Goal: Check status: Check status

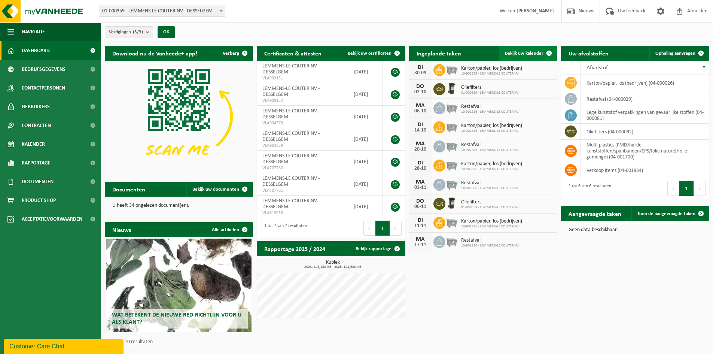
drag, startPoint x: 519, startPoint y: 52, endPoint x: 516, endPoint y: 57, distance: 6.0
click at [519, 52] on span "Bekijk uw kalender" at bounding box center [524, 53] width 39 height 5
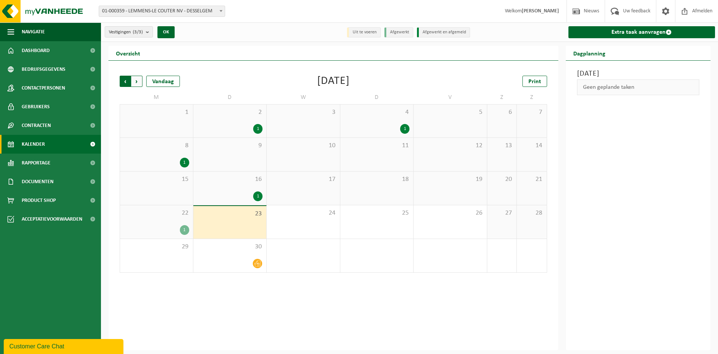
click at [139, 82] on span "Volgende" at bounding box center [136, 81] width 11 height 11
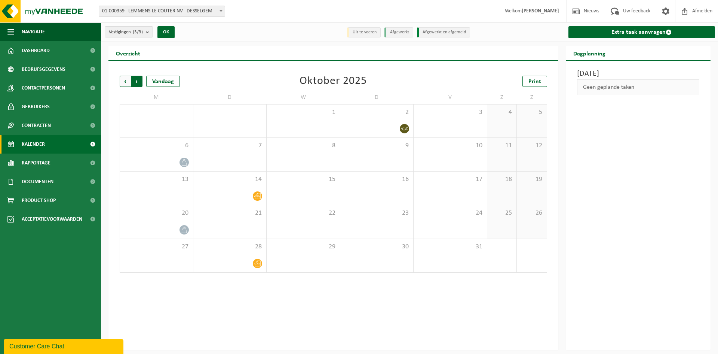
click at [124, 83] on span "Vorige" at bounding box center [125, 81] width 11 height 11
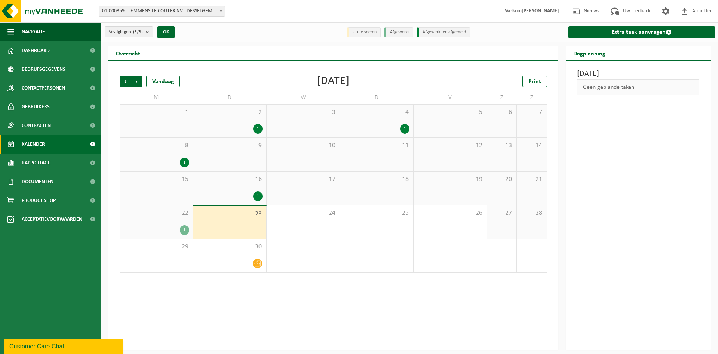
click at [70, 346] on div "Customer Care Chat" at bounding box center [63, 346] width 109 height 9
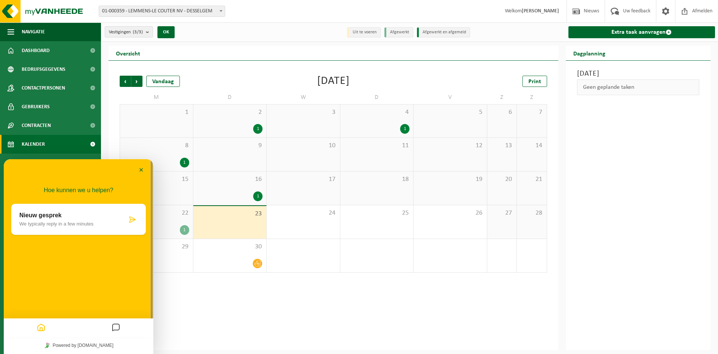
click at [117, 328] on icon "Messages" at bounding box center [116, 327] width 9 height 15
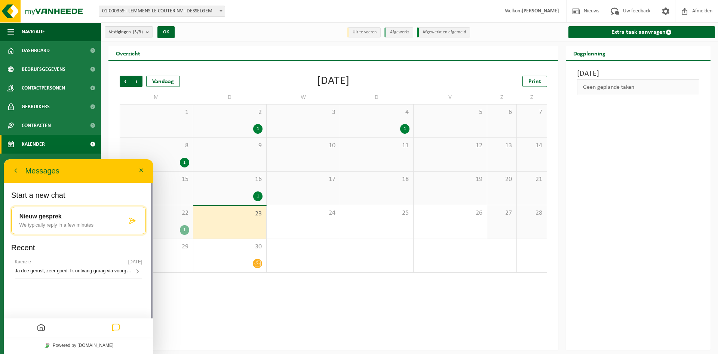
click at [89, 271] on span "Ja doe gerust, zeer goed. Ik ontvang graag via voorgesteld mailadres nog bevest…" at bounding box center [106, 270] width 182 height 6
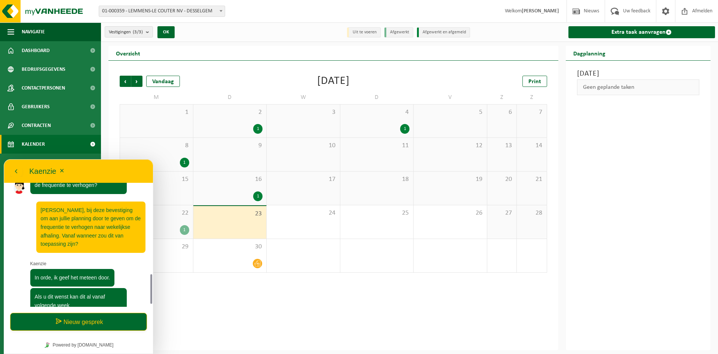
scroll to position [391, 0]
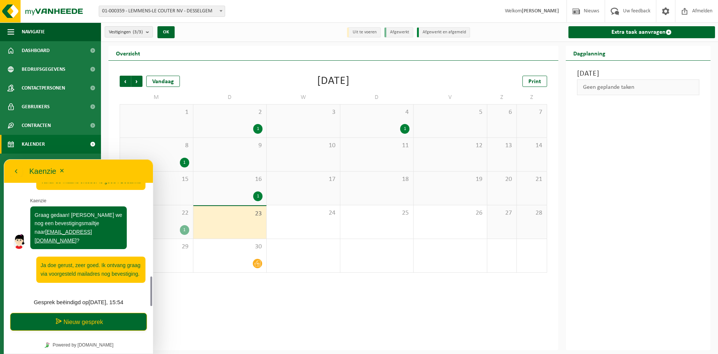
click at [80, 300] on p "Gesprek beëindigd op [DATE], 15:54" at bounding box center [79, 301] width 134 height 9
click at [89, 316] on button "Nieuw gesprek" at bounding box center [78, 321] width 137 height 18
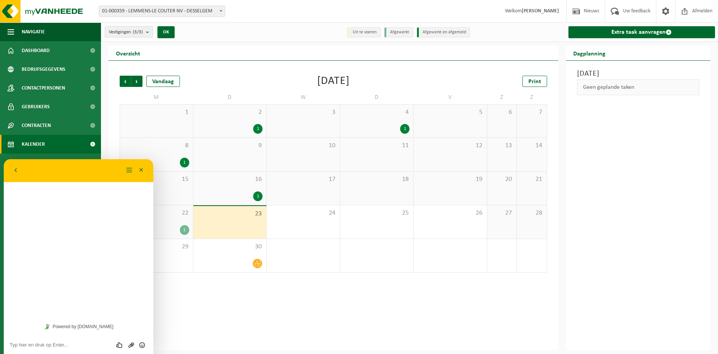
scroll to position [0, 0]
click at [17, 173] on button "Terug" at bounding box center [16, 170] width 12 height 11
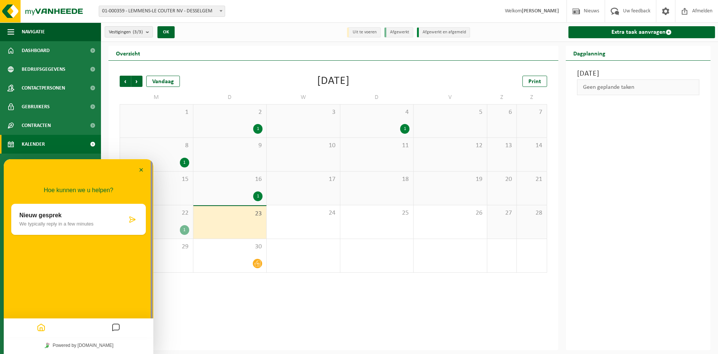
click at [322, 321] on div "Vorige Volgende Vandaag [DATE] Print M D W D V Z Z 1 2 1 3 4 1 5 6 7 8 1 9 10 1…" at bounding box center [334, 205] width 450 height 289
click at [138, 168] on button "Minimaliseer" at bounding box center [141, 170] width 12 height 11
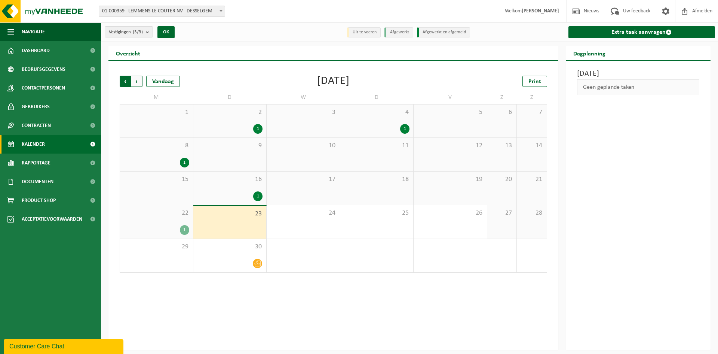
click at [138, 80] on span "Volgende" at bounding box center [136, 81] width 11 height 11
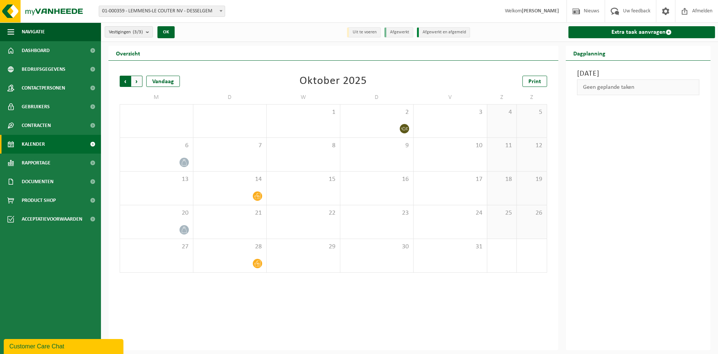
click at [137, 80] on span "Volgende" at bounding box center [136, 81] width 11 height 11
click at [126, 80] on span "Vorige" at bounding box center [125, 81] width 11 height 11
click at [693, 9] on span "Afmelden" at bounding box center [703, 11] width 24 height 22
